Goal: Transaction & Acquisition: Book appointment/travel/reservation

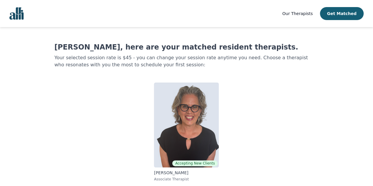
scroll to position [3, 0]
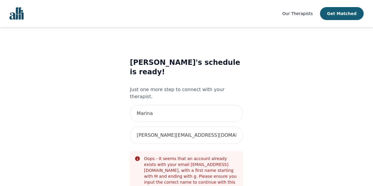
click at [312, 11] on span "Our Therapists" at bounding box center [297, 13] width 30 height 5
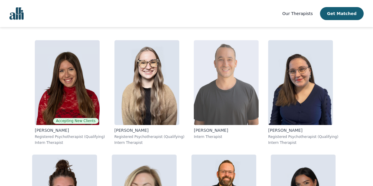
scroll to position [2327, 0]
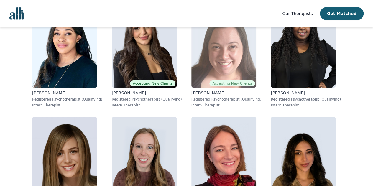
click at [199, 60] on img at bounding box center [223, 45] width 65 height 85
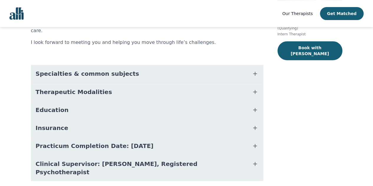
scroll to position [113, 0]
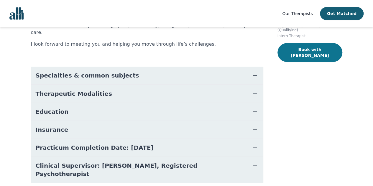
click at [284, 50] on button "Book with Jennifer" at bounding box center [309, 52] width 65 height 19
